Goal: Check status: Check status

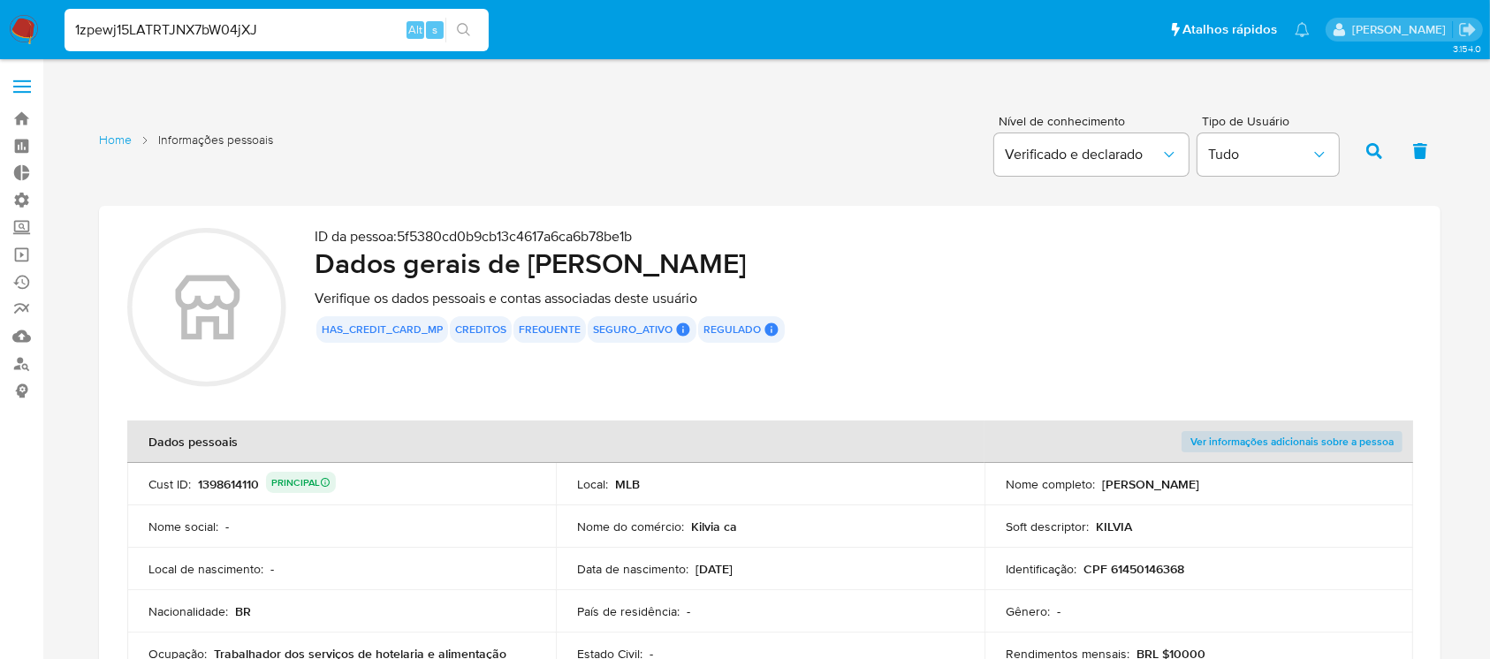
drag, startPoint x: 0, startPoint y: 0, endPoint x: 468, endPoint y: 27, distance: 468.3
click at [468, 27] on div "1zpewj15LATRTJNX7bW04jXJ Alt s" at bounding box center [277, 29] width 424 height 49
type input "1zpewj15LATRTJNX7bW04jXJ"
click at [468, 27] on icon "search-icon" at bounding box center [464, 30] width 14 height 14
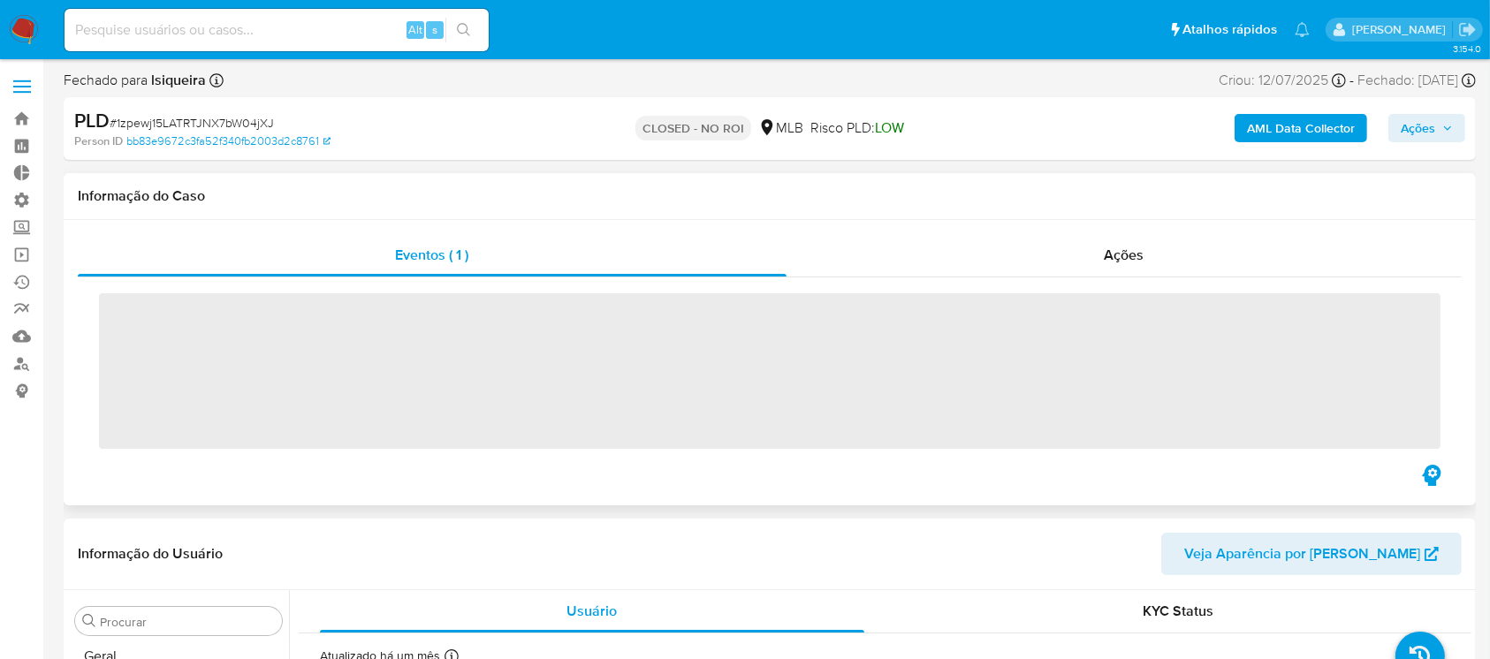
scroll to position [789, 0]
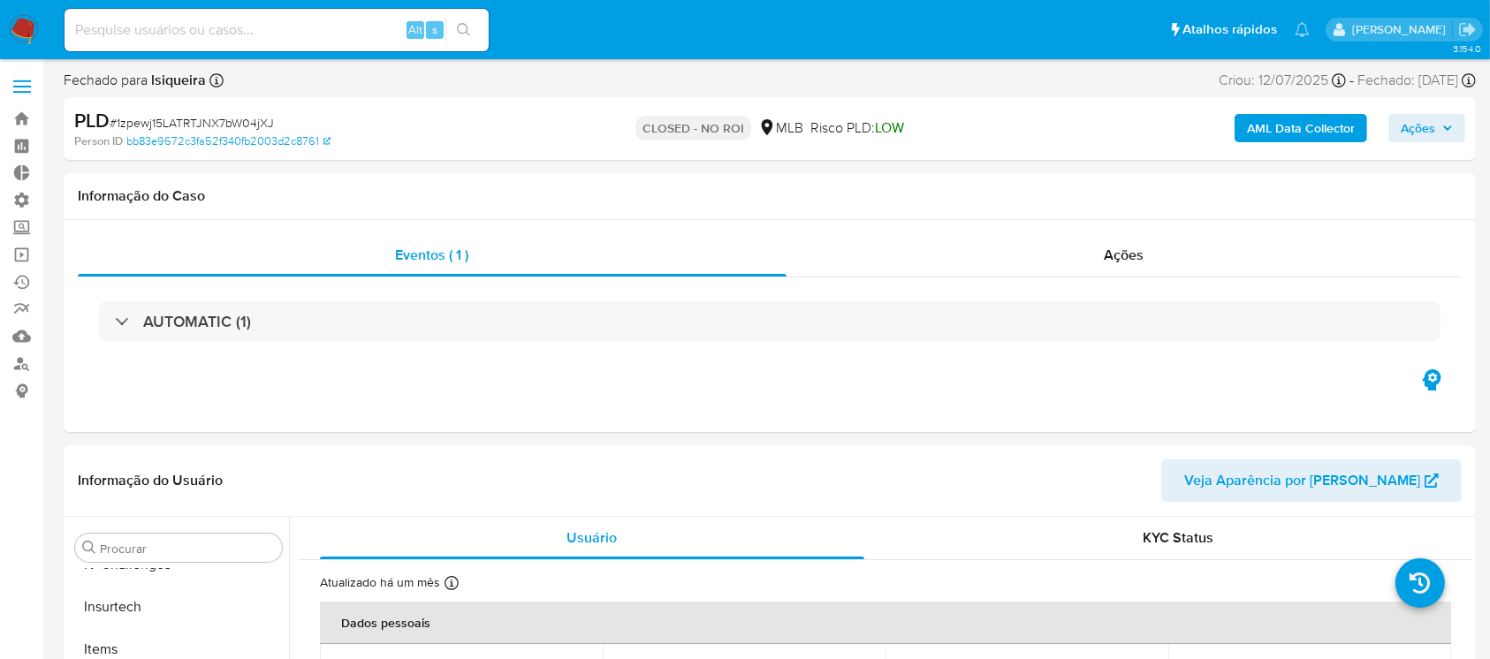
select select "10"
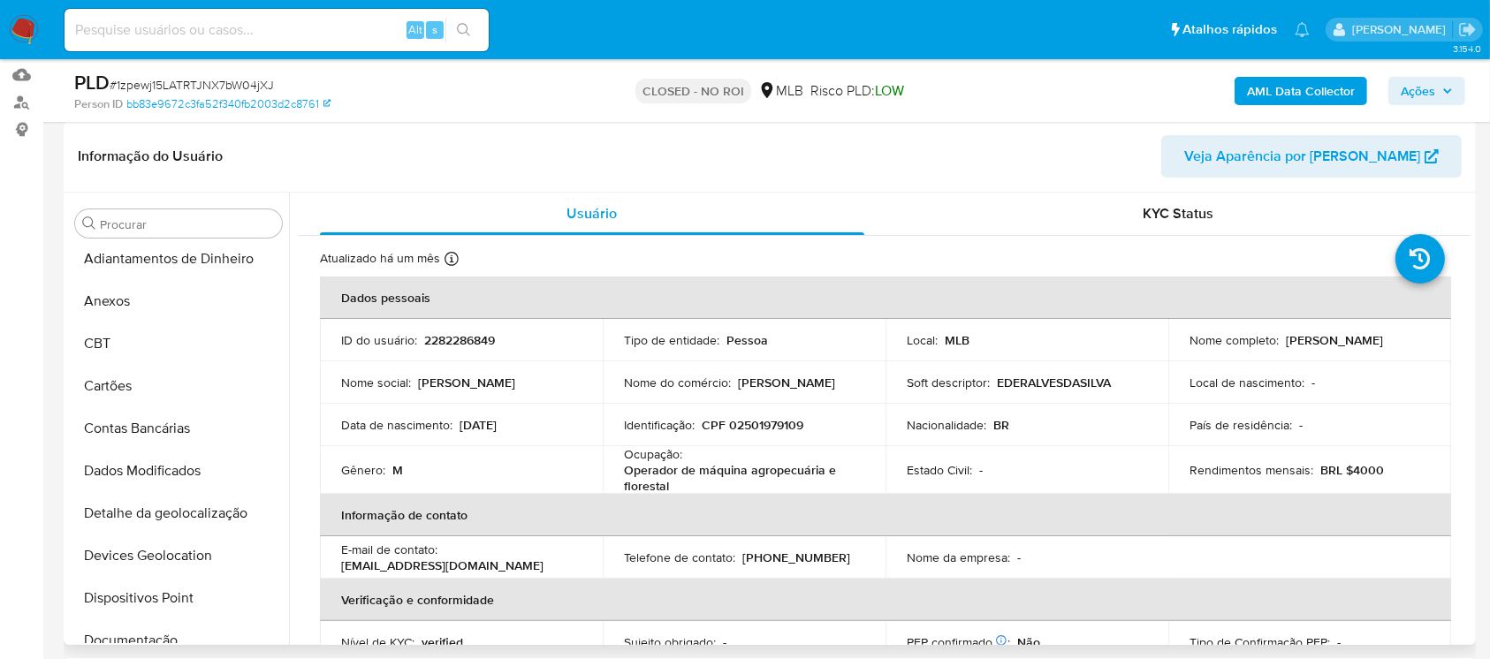
scroll to position [0, 0]
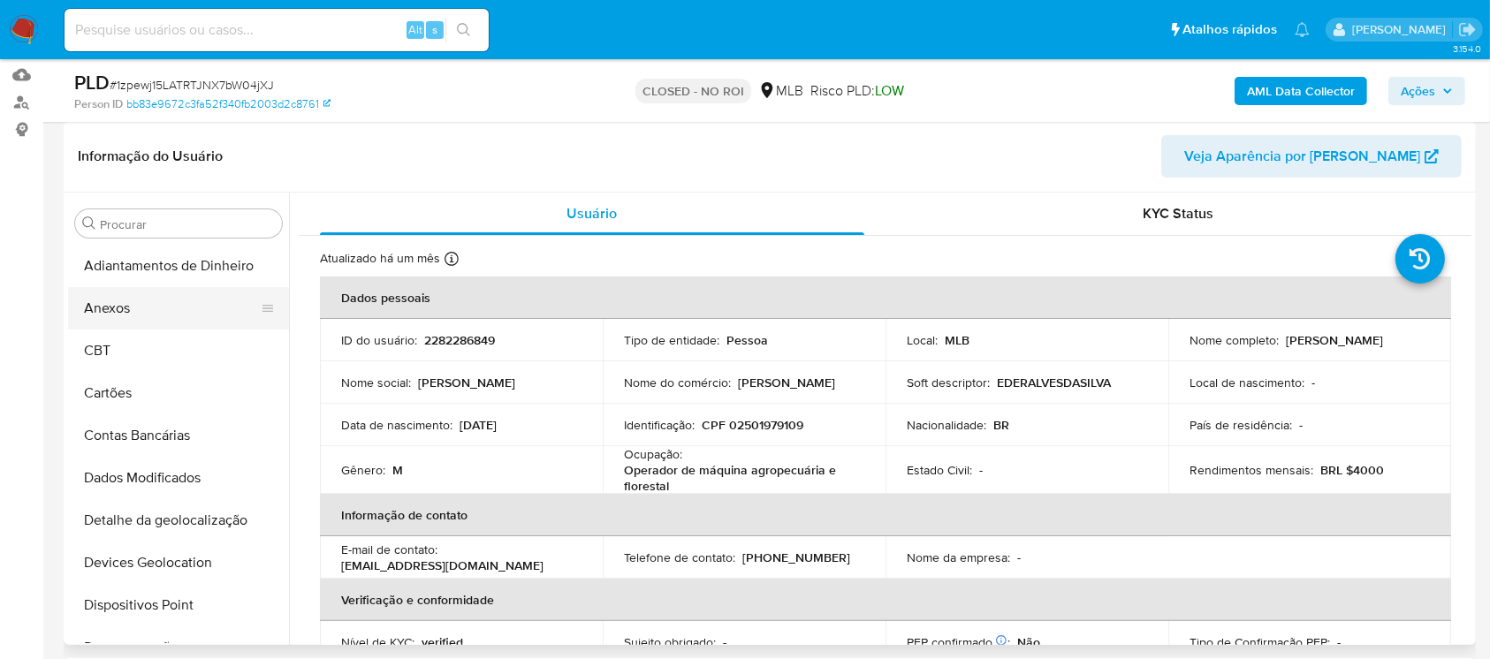
click at [139, 297] on button "Anexos" at bounding box center [171, 308] width 207 height 42
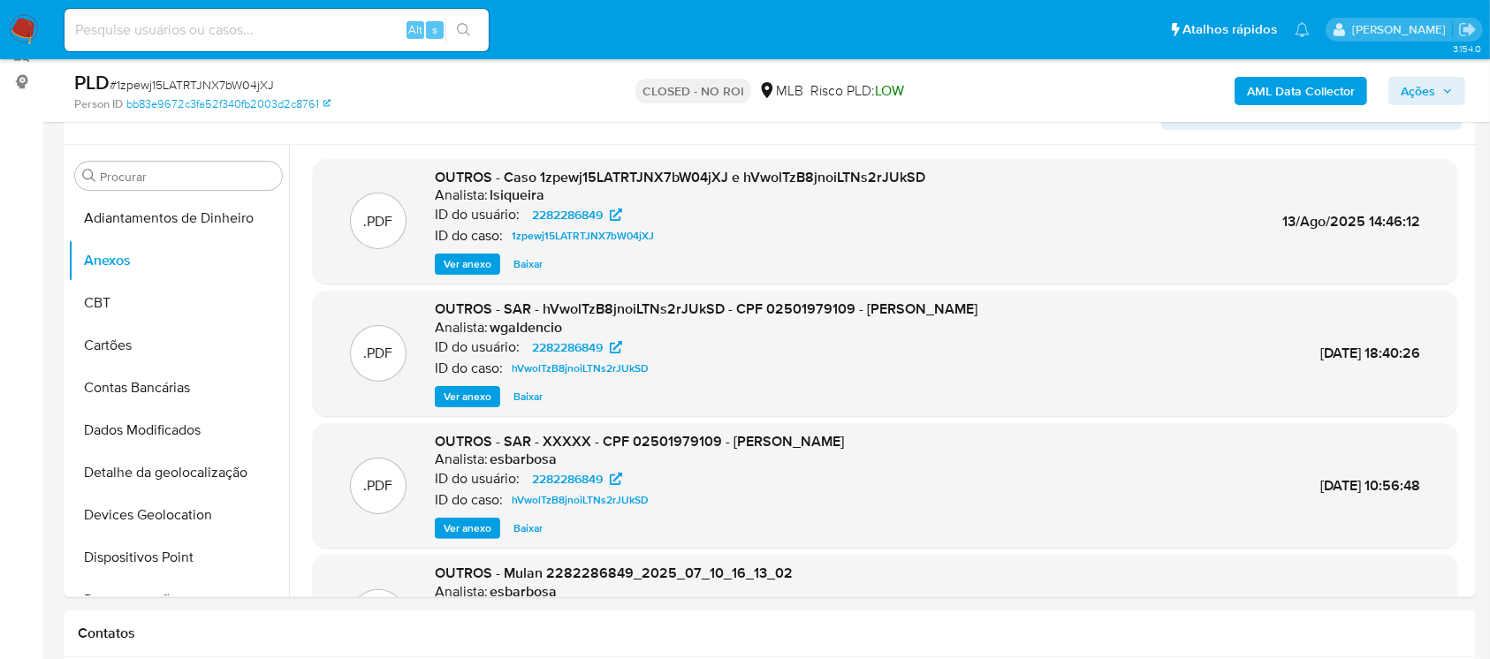
scroll to position [306, 0]
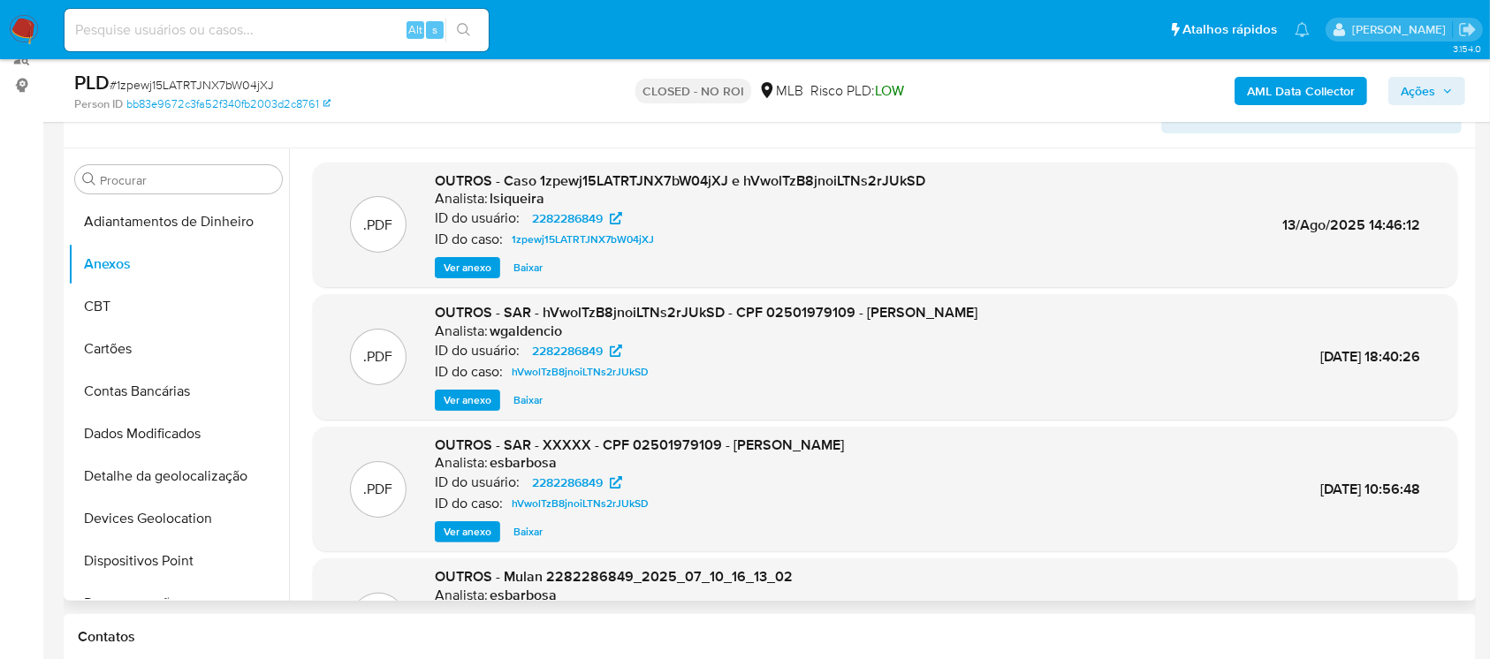
click at [1067, 403] on div ".PDF OUTROS - SAR - hVwolTzB8jnoiLTNs2rJUkSD - CPF 02501979109 - [PERSON_NAME] …" at bounding box center [885, 357] width 1127 height 108
click at [468, 262] on span "Ver anexo" at bounding box center [468, 268] width 48 height 18
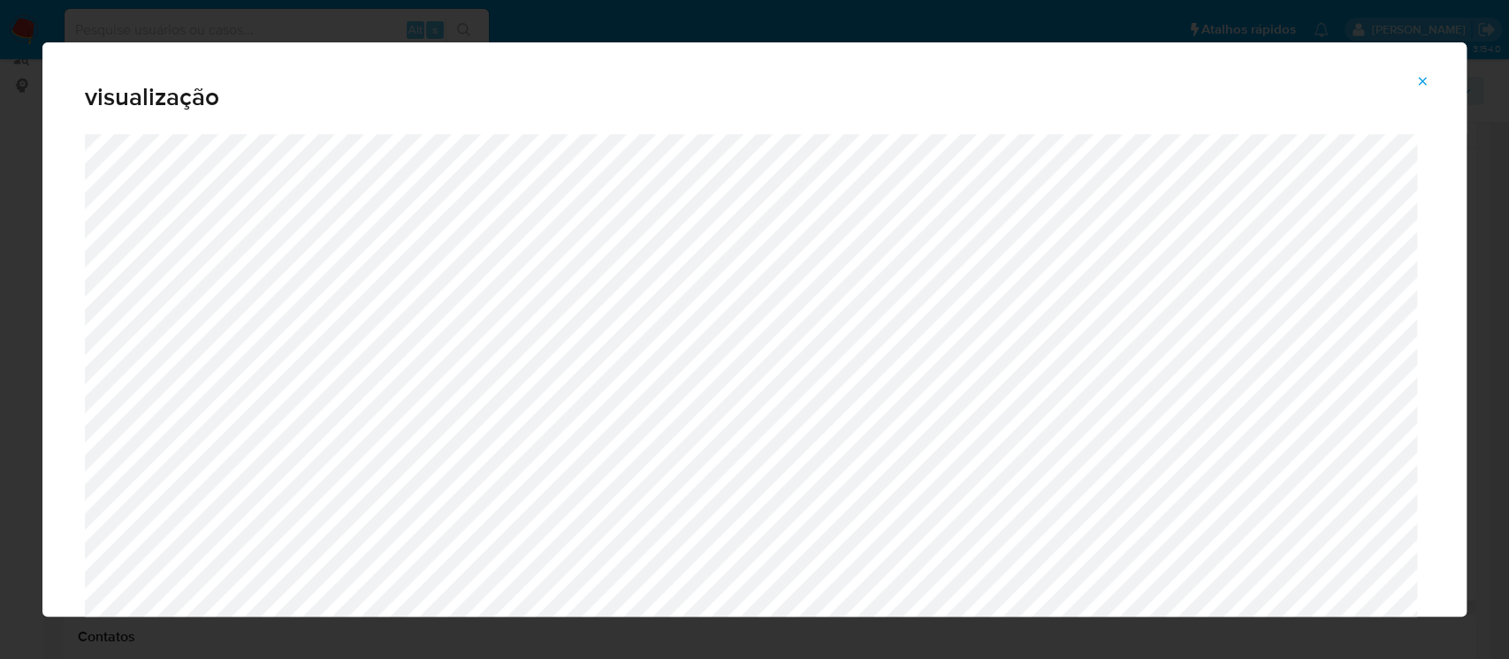
click at [1429, 85] on button "Attachment preview" at bounding box center [1422, 81] width 39 height 28
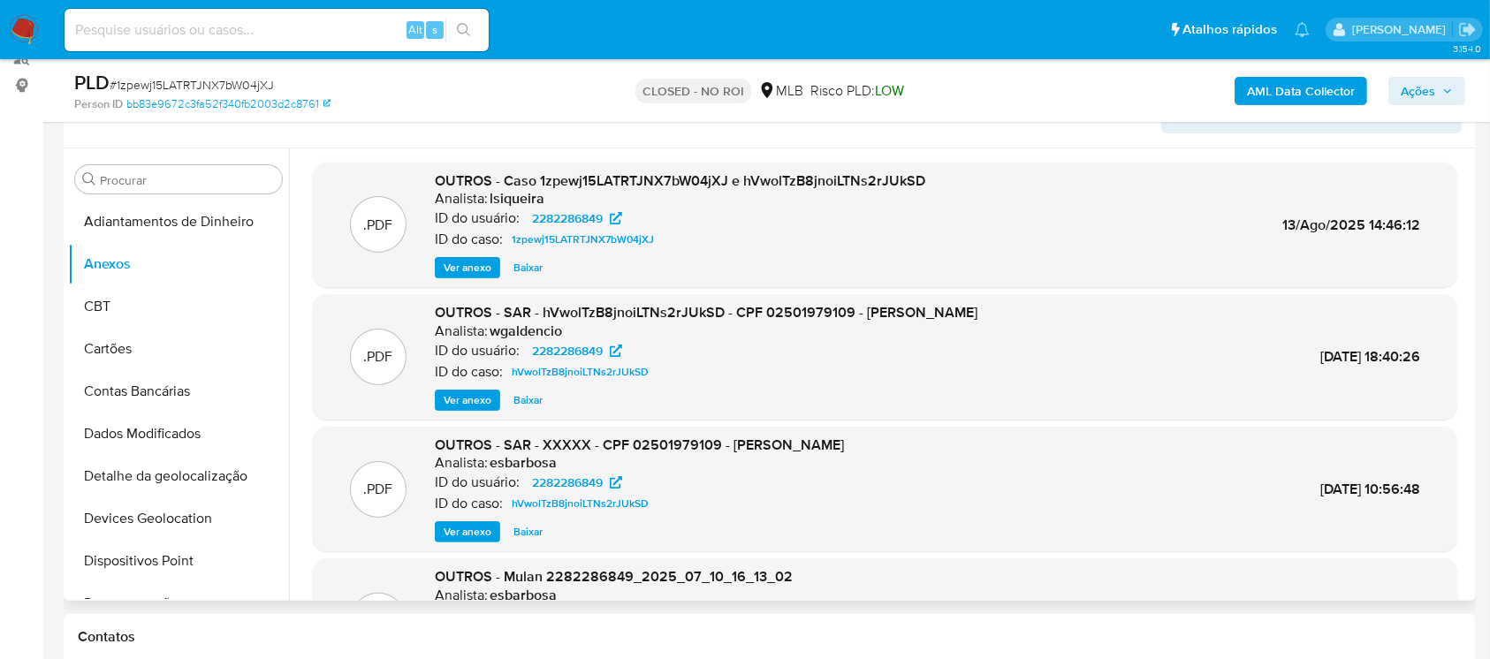
click at [475, 264] on span "Ver anexo" at bounding box center [468, 268] width 48 height 18
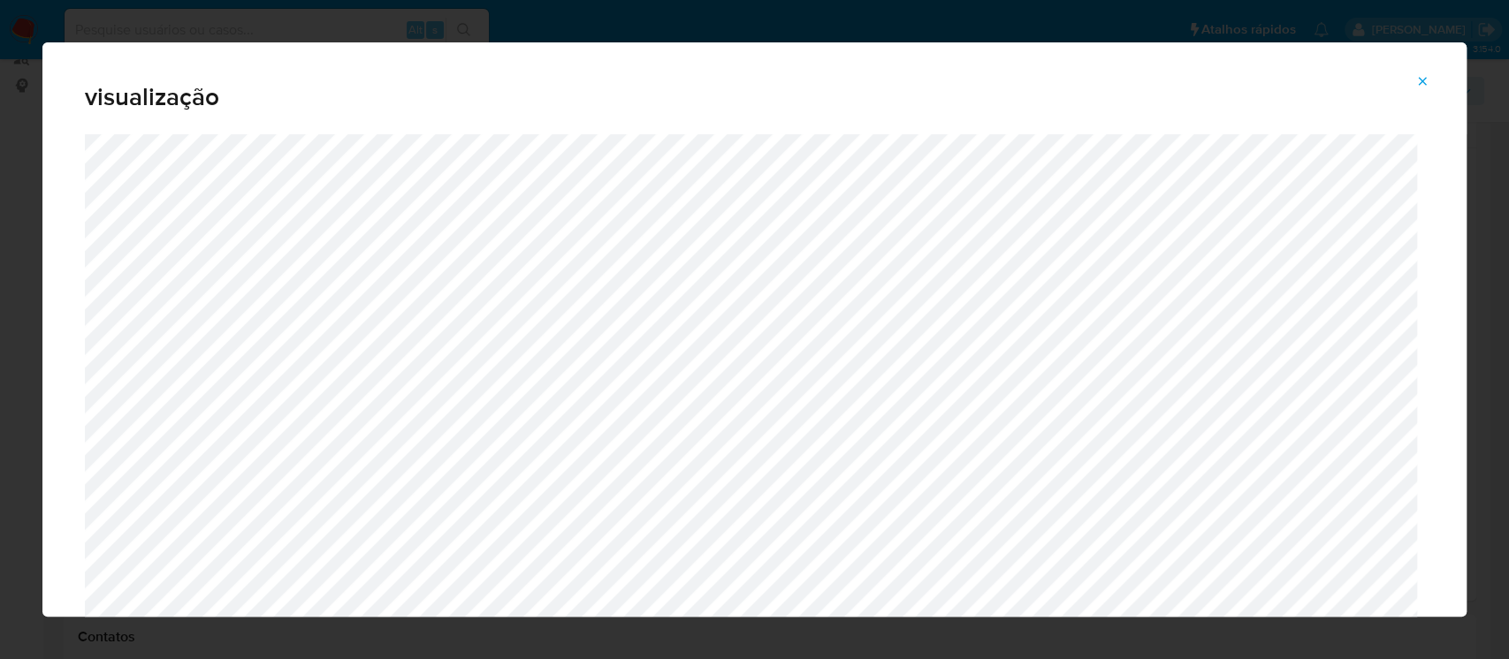
click at [1420, 72] on span "Attachment preview" at bounding box center [1422, 81] width 14 height 25
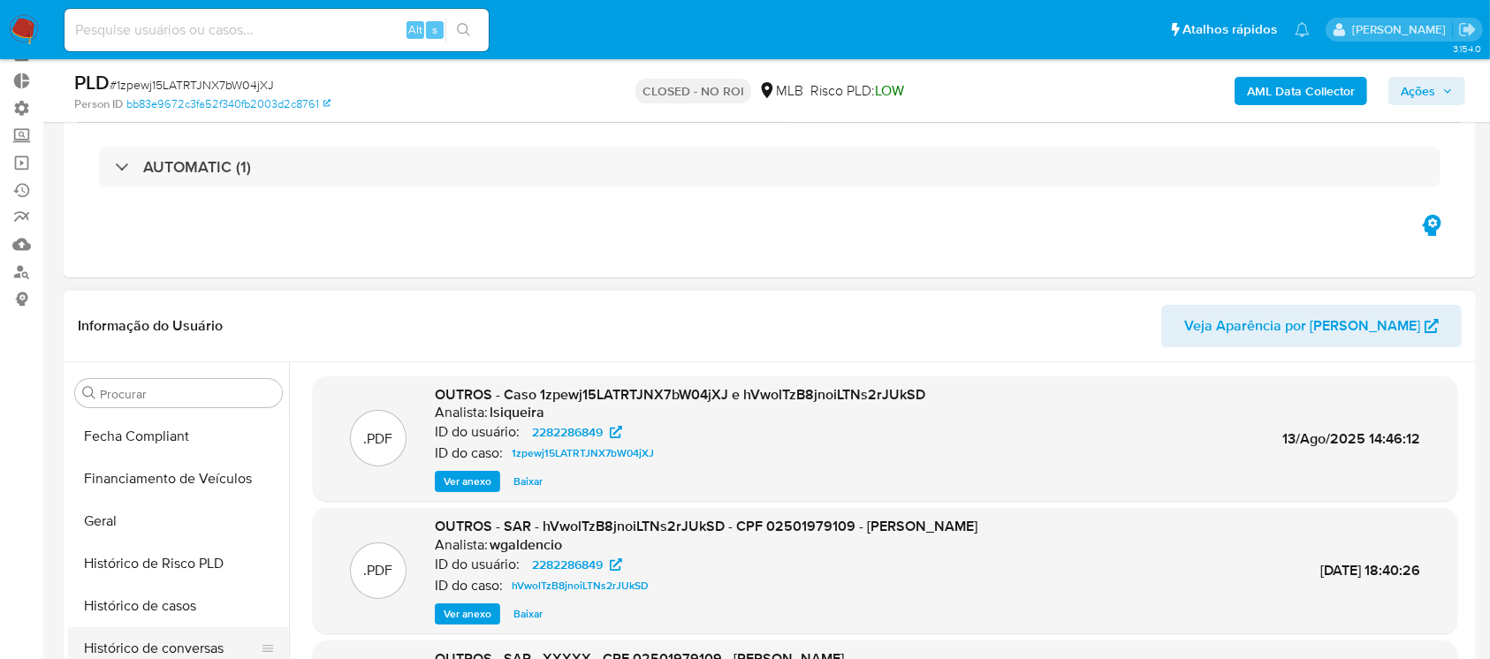
scroll to position [510, 0]
click at [184, 604] on button "Histórico de casos" at bounding box center [171, 604] width 207 height 42
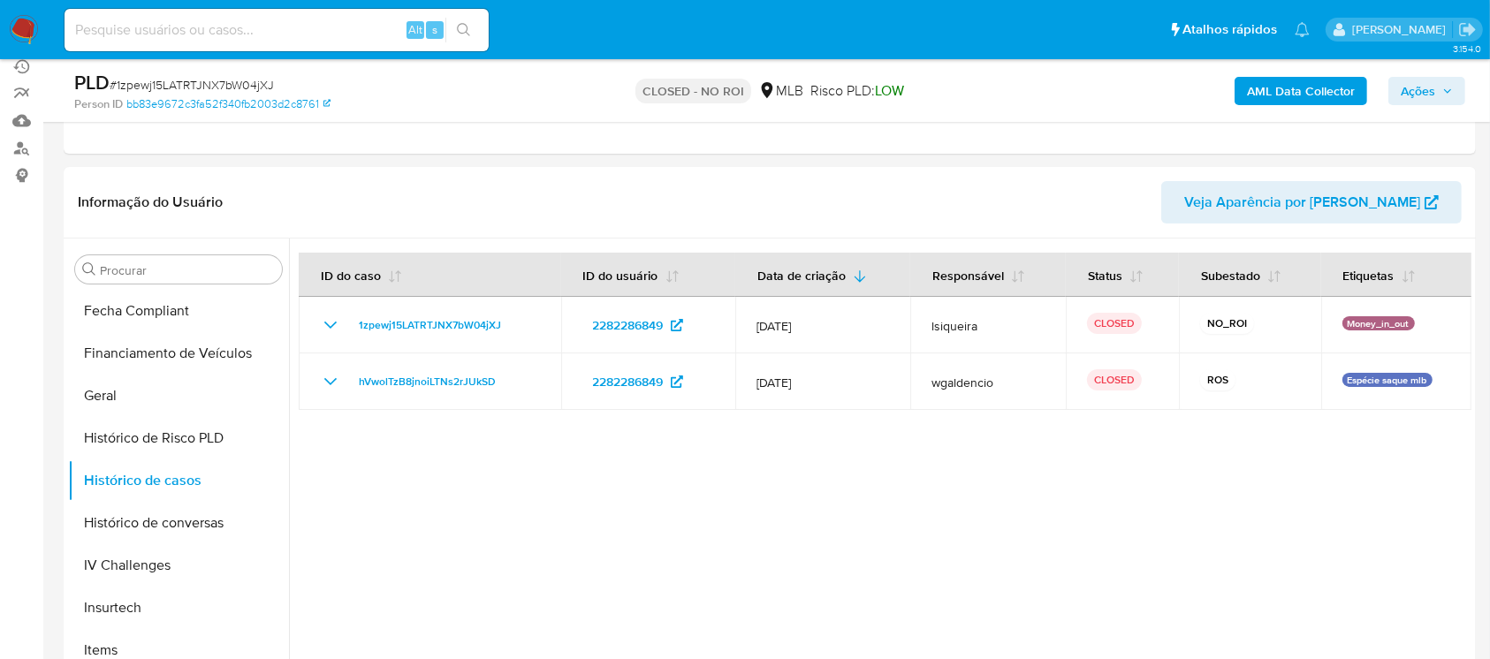
scroll to position [0, 0]
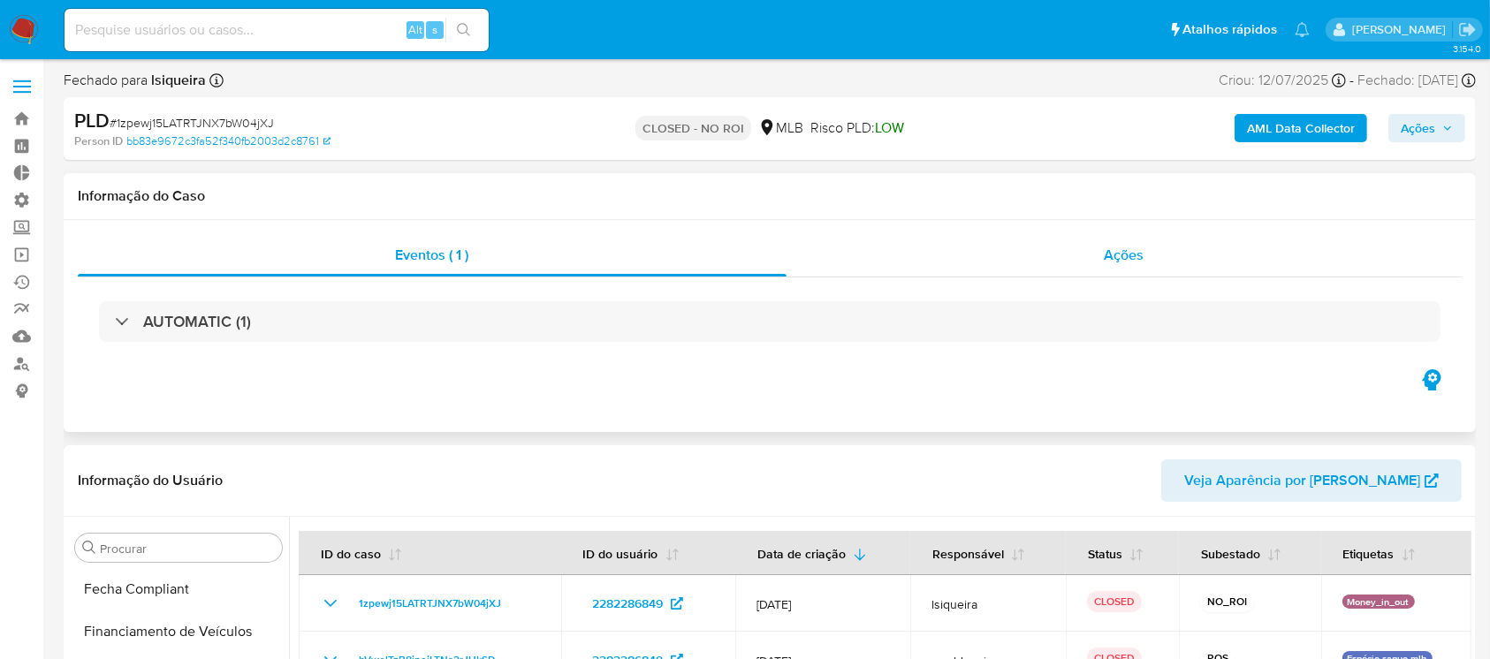
click at [1114, 270] on div "Ações" at bounding box center [1124, 255] width 675 height 42
